Goal: Navigation & Orientation: Go to known website

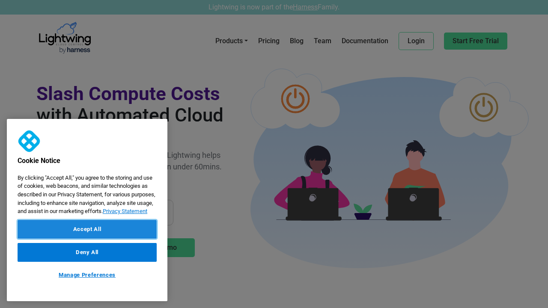
click at [87, 229] on button "Accept All" at bounding box center [87, 229] width 139 height 19
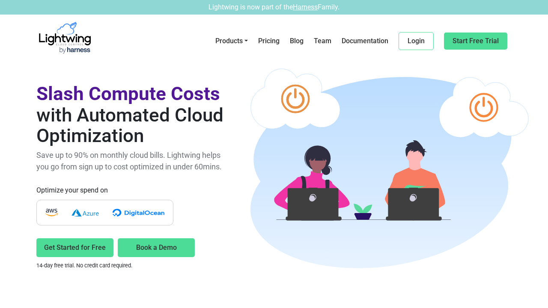
scroll to position [2061, 0]
